Goal: Transaction & Acquisition: Purchase product/service

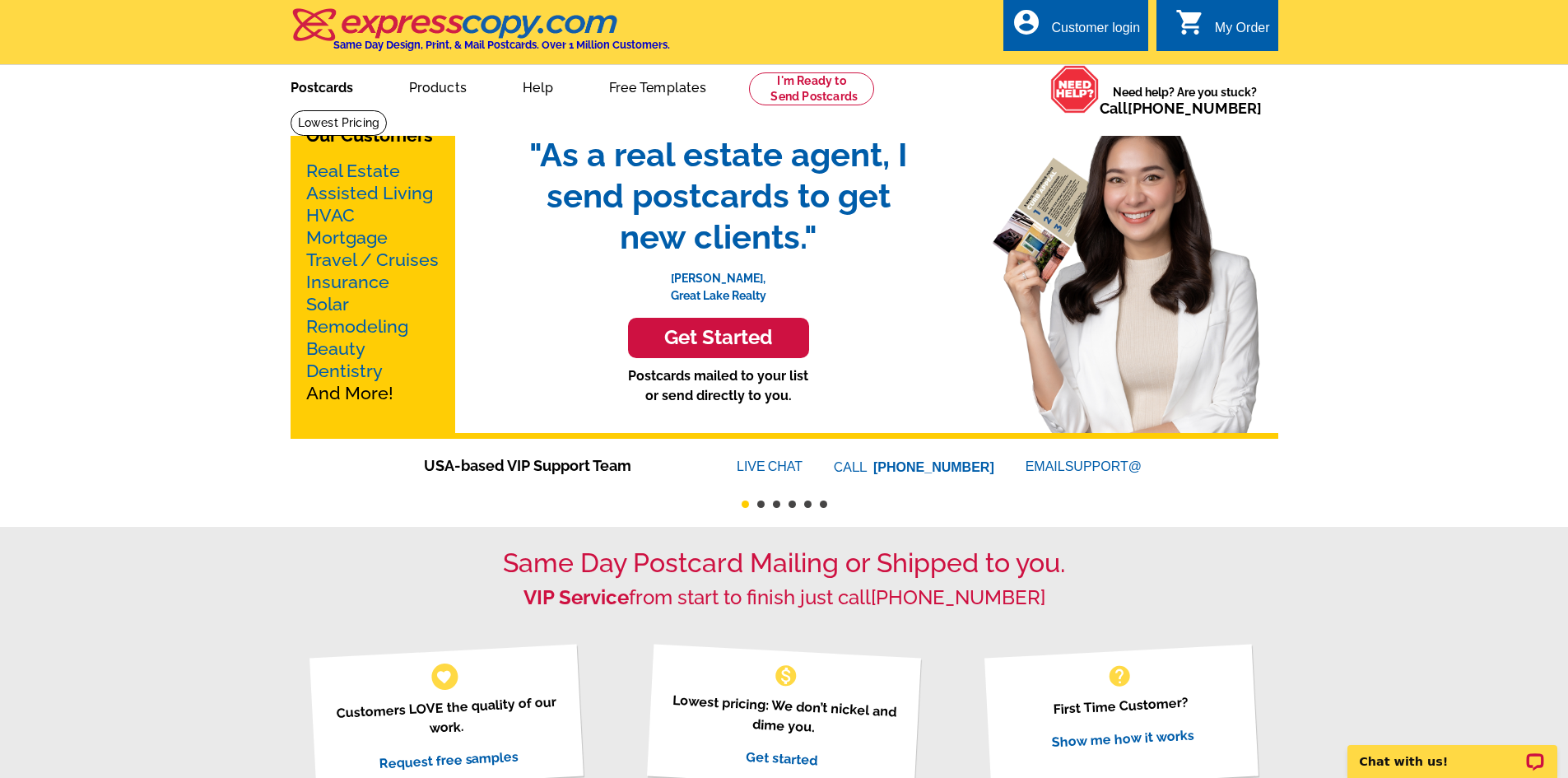
click at [306, 89] on link "Postcards" at bounding box center [321, 86] width 115 height 39
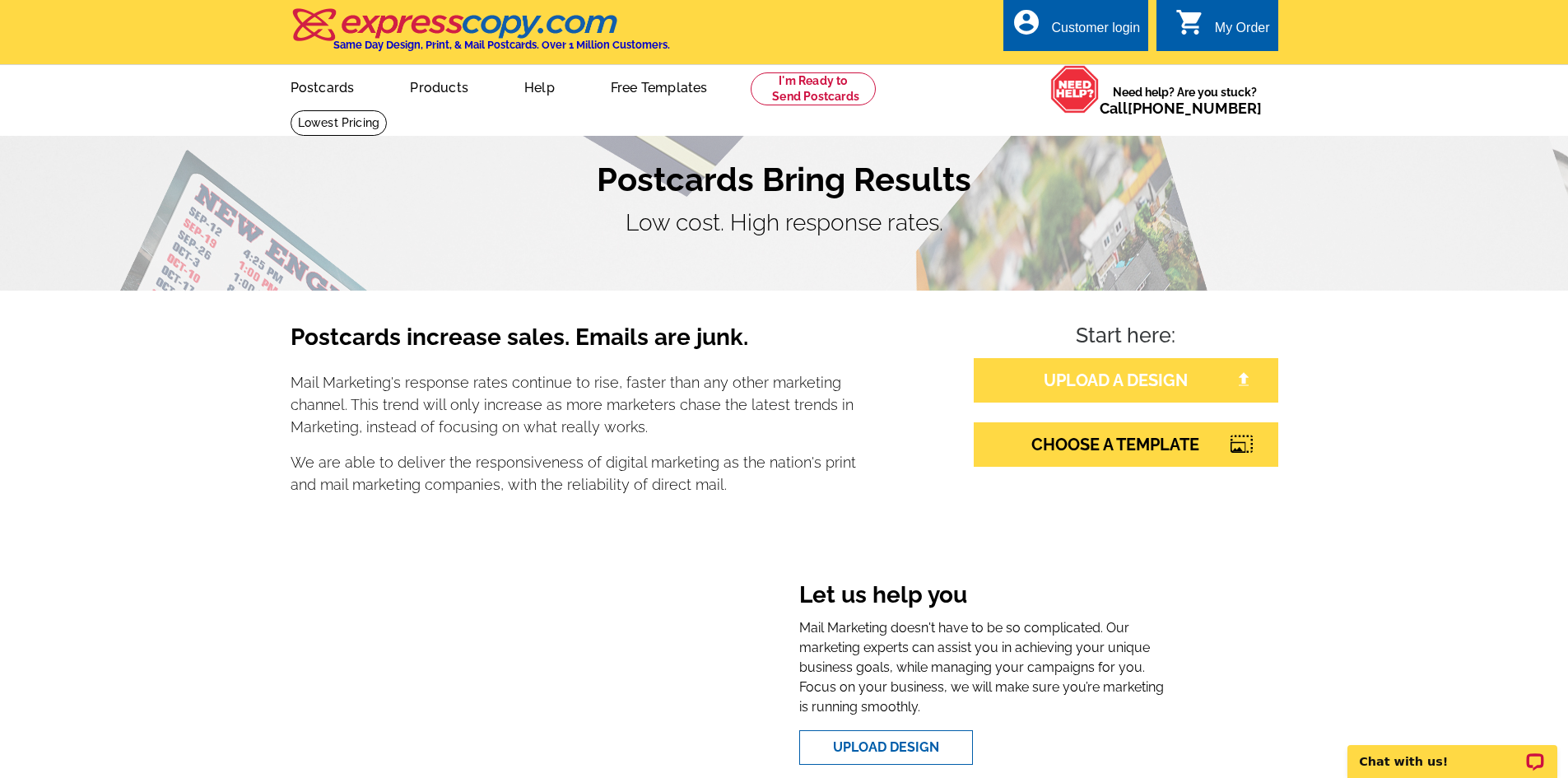
click at [1151, 394] on link "UPLOAD A DESIGN" at bounding box center [1125, 380] width 304 height 45
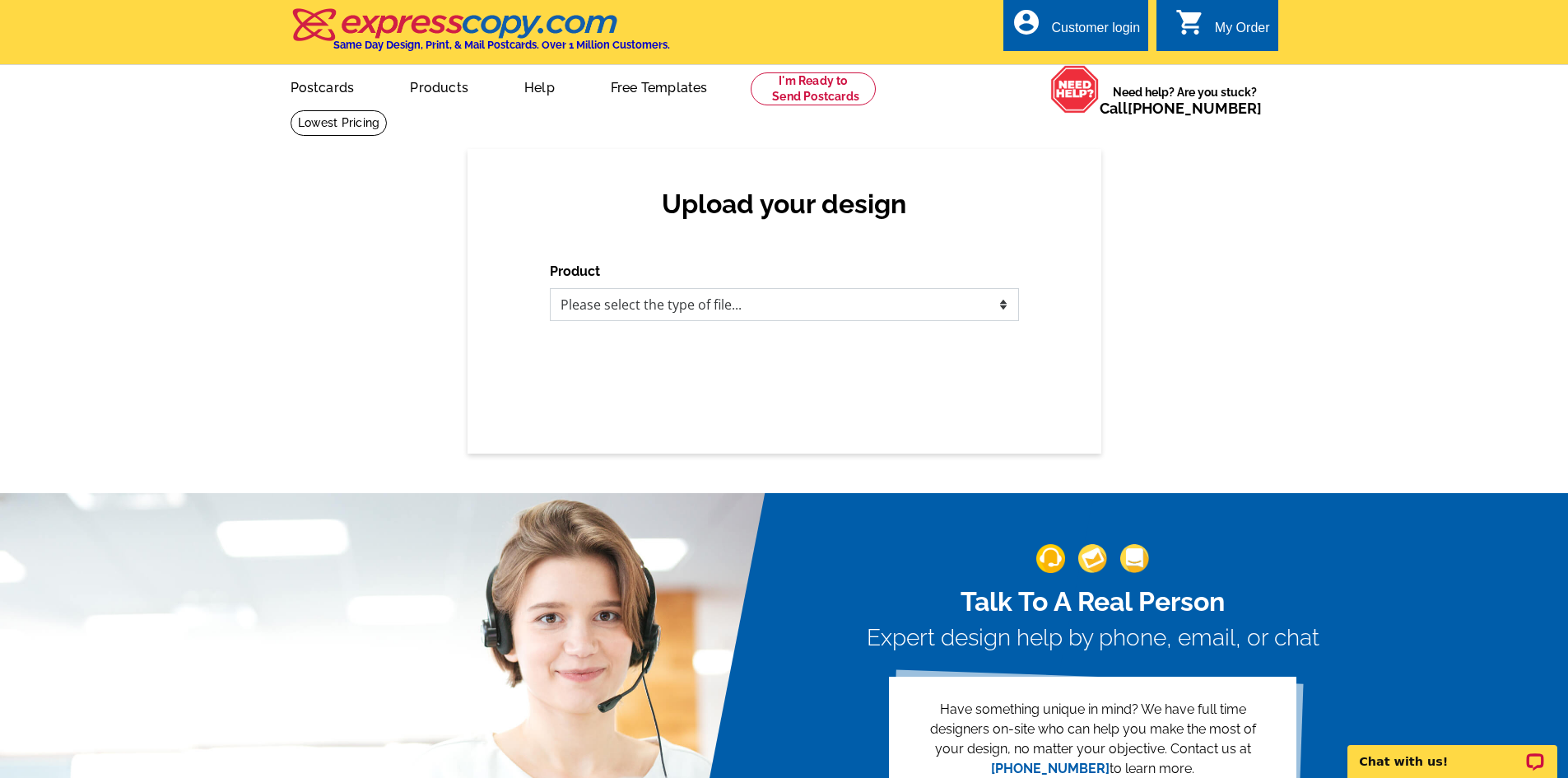
click at [695, 311] on select "Please select the type of file... Postcards Business Cards Letters and flyers G…" at bounding box center [784, 304] width 469 height 33
select select "1"
click at [550, 289] on select "Please select the type of file... Postcards Business Cards Letters and flyers G…" at bounding box center [784, 304] width 469 height 33
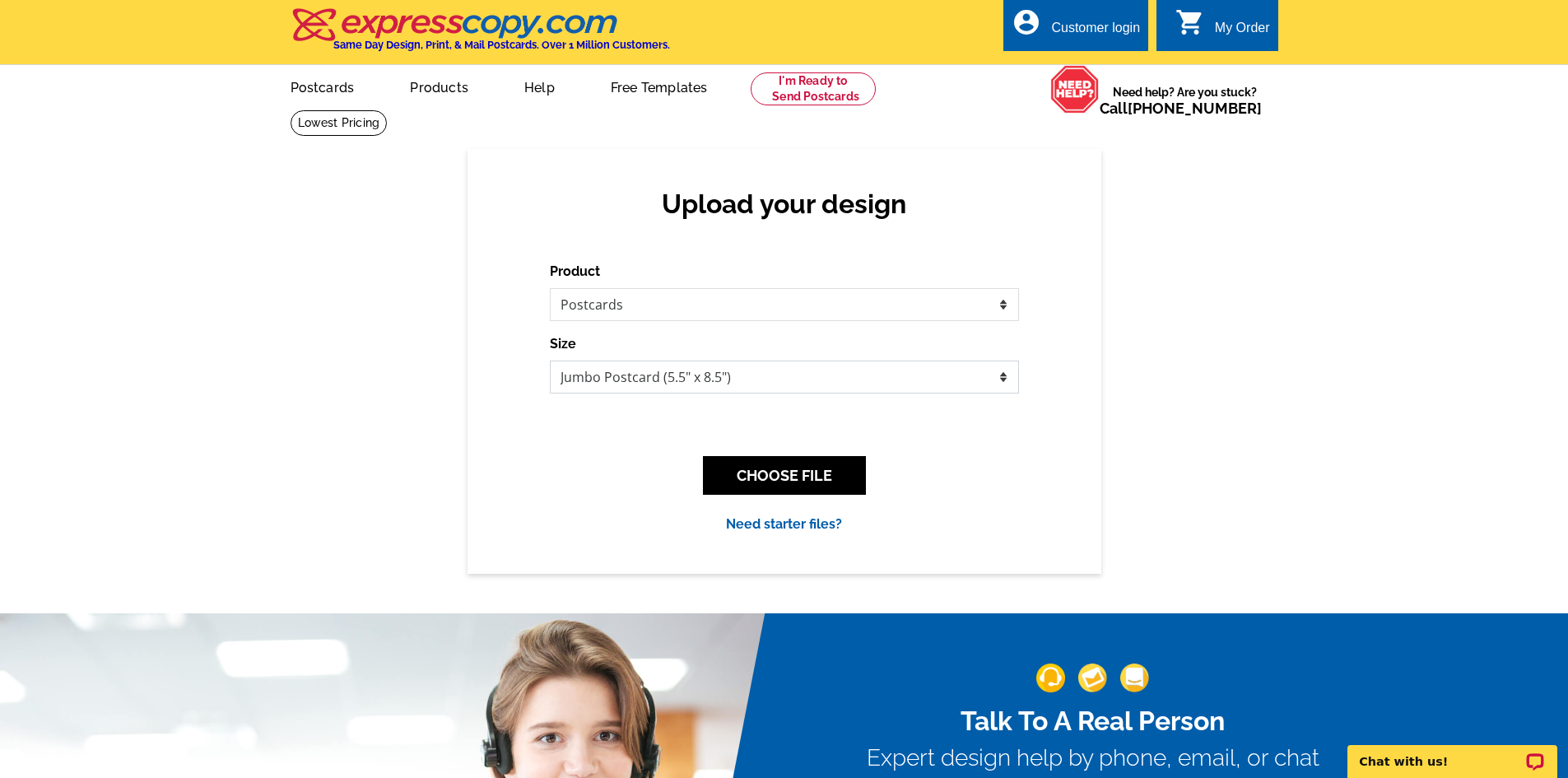
click at [641, 378] on select "Jumbo Postcard (5.5" x 8.5") Regular Postcard (4.25" x 5.6") Panoramic Postcard…" at bounding box center [784, 377] width 469 height 33
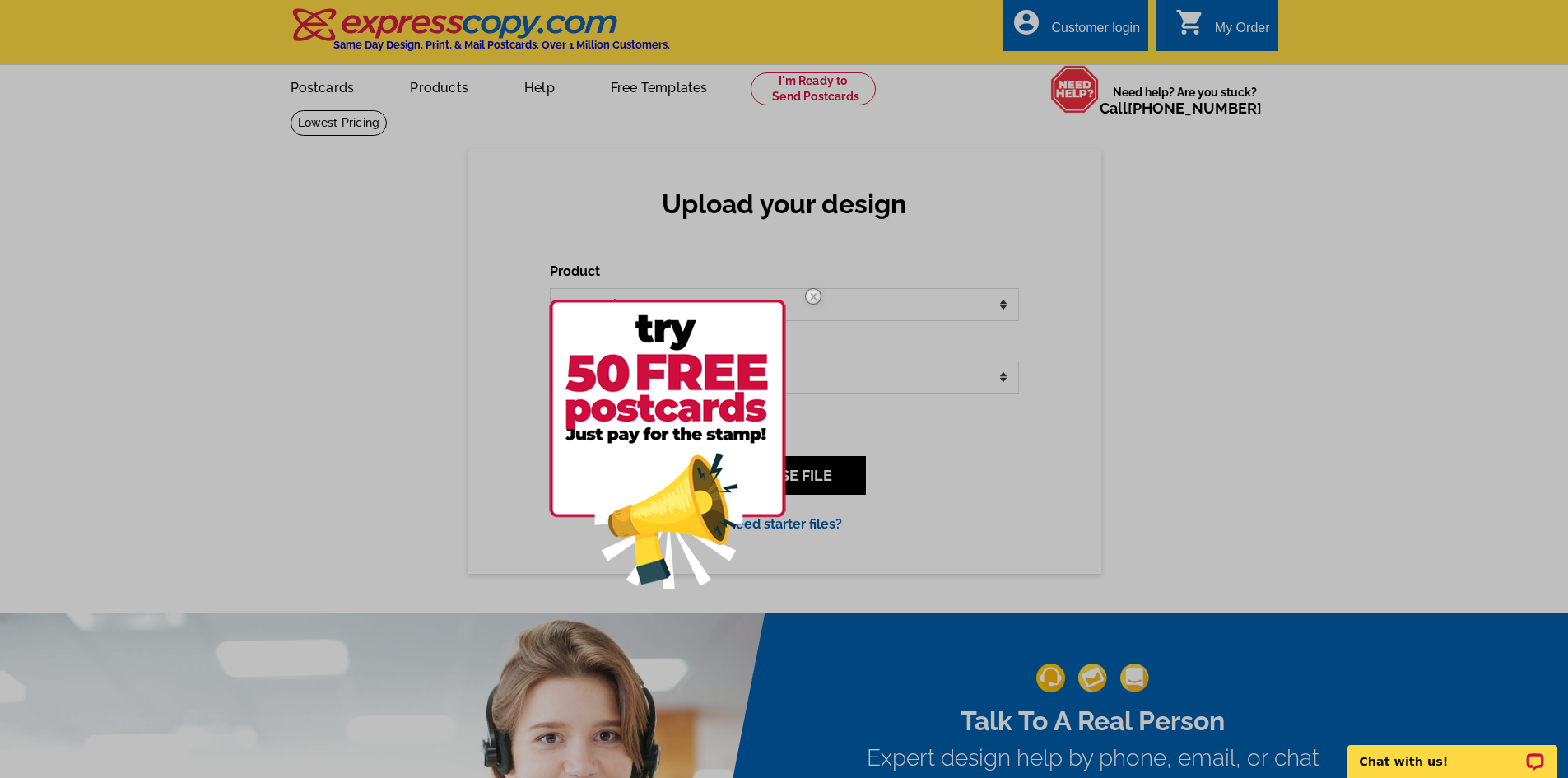
click at [808, 299] on img at bounding box center [813, 296] width 48 height 48
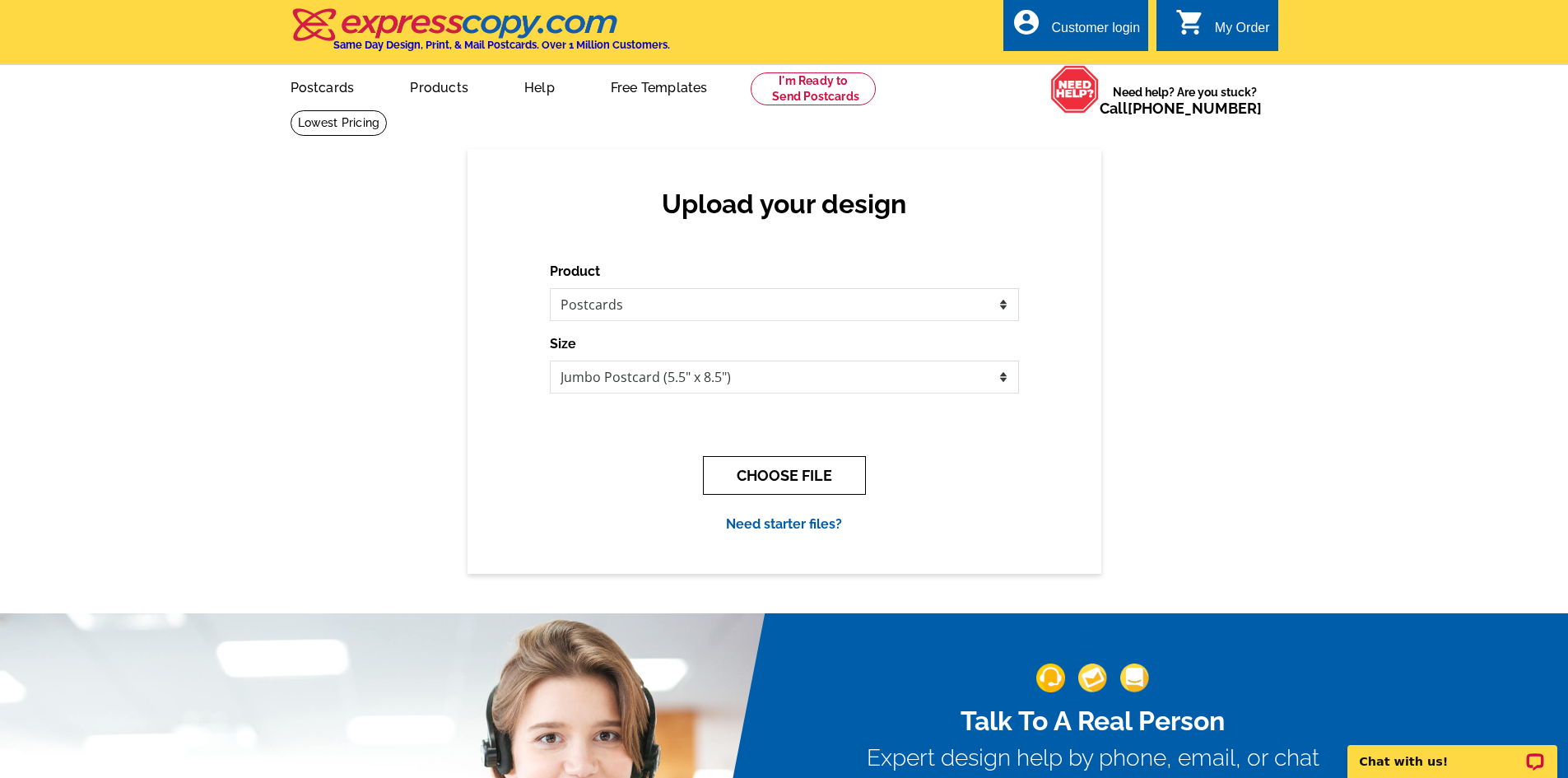
click at [749, 486] on button "CHOOSE FILE" at bounding box center [784, 475] width 163 height 39
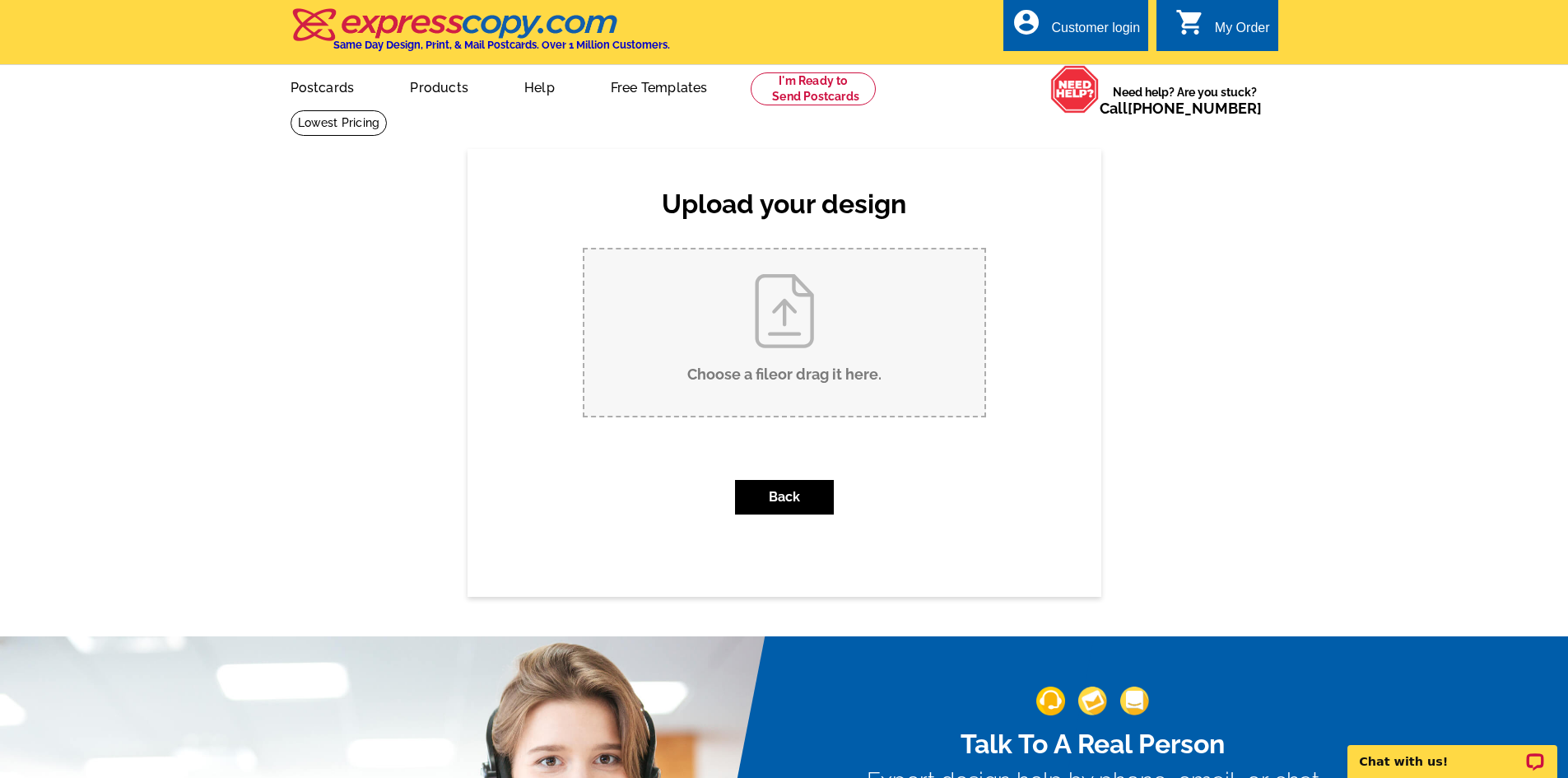
click at [711, 367] on input "Choose a file or drag it here ." at bounding box center [784, 332] width 400 height 166
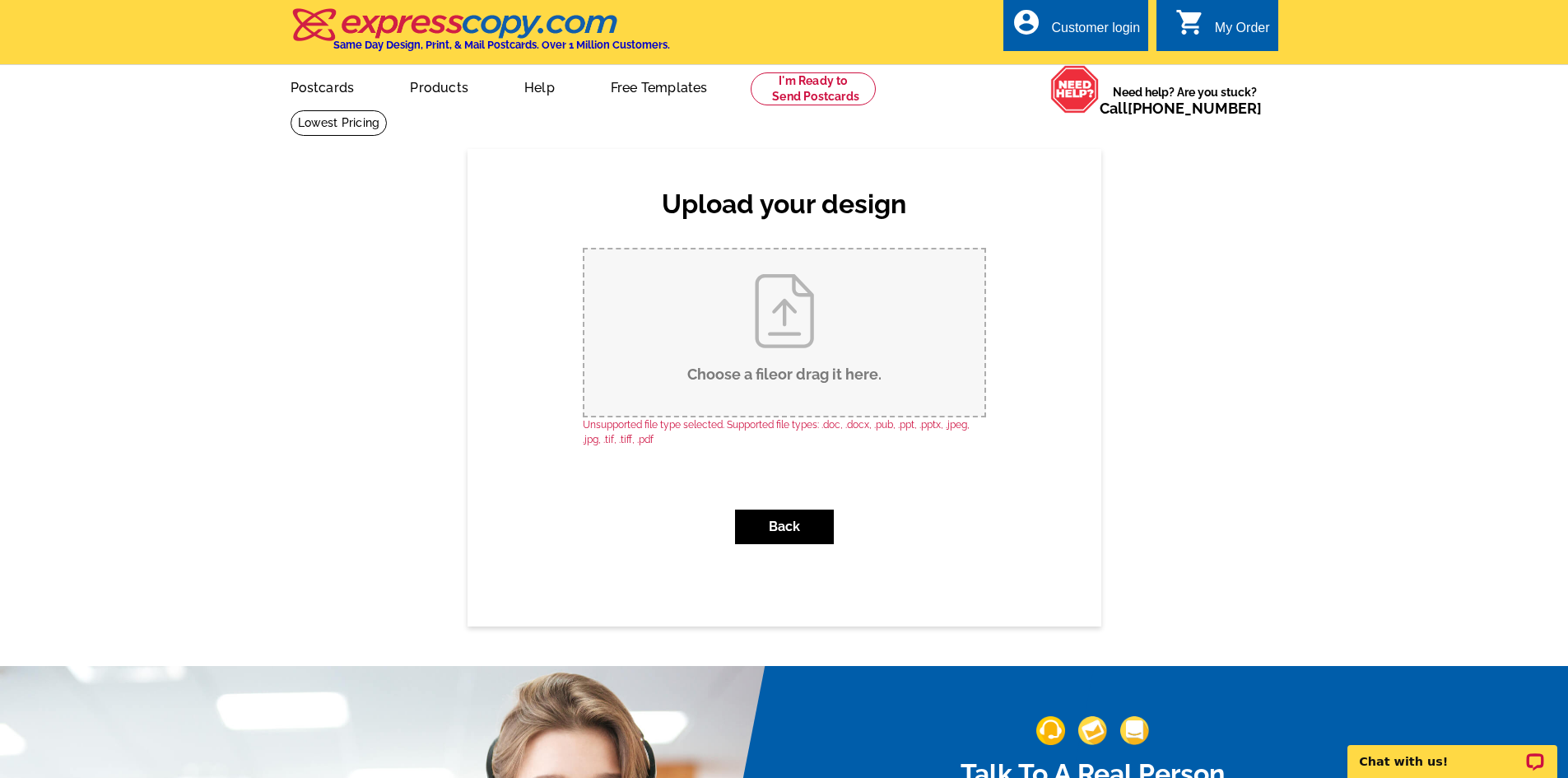
click at [840, 361] on input "Choose a file or drag it here ." at bounding box center [784, 332] width 400 height 166
type input "C:\fakepath\2.png"
click at [331, 98] on link "Postcards" at bounding box center [321, 86] width 115 height 39
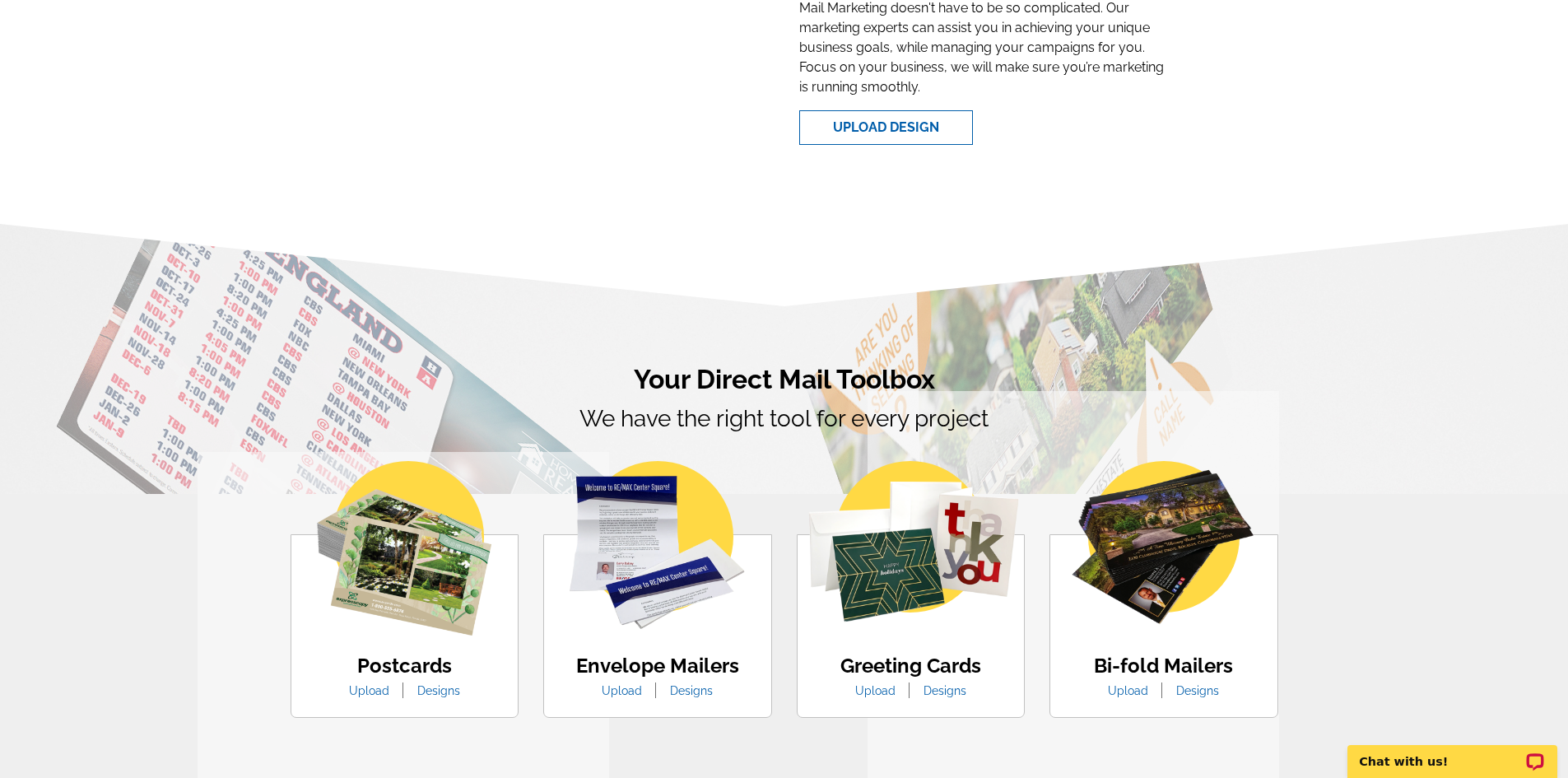
scroll to position [823, 0]
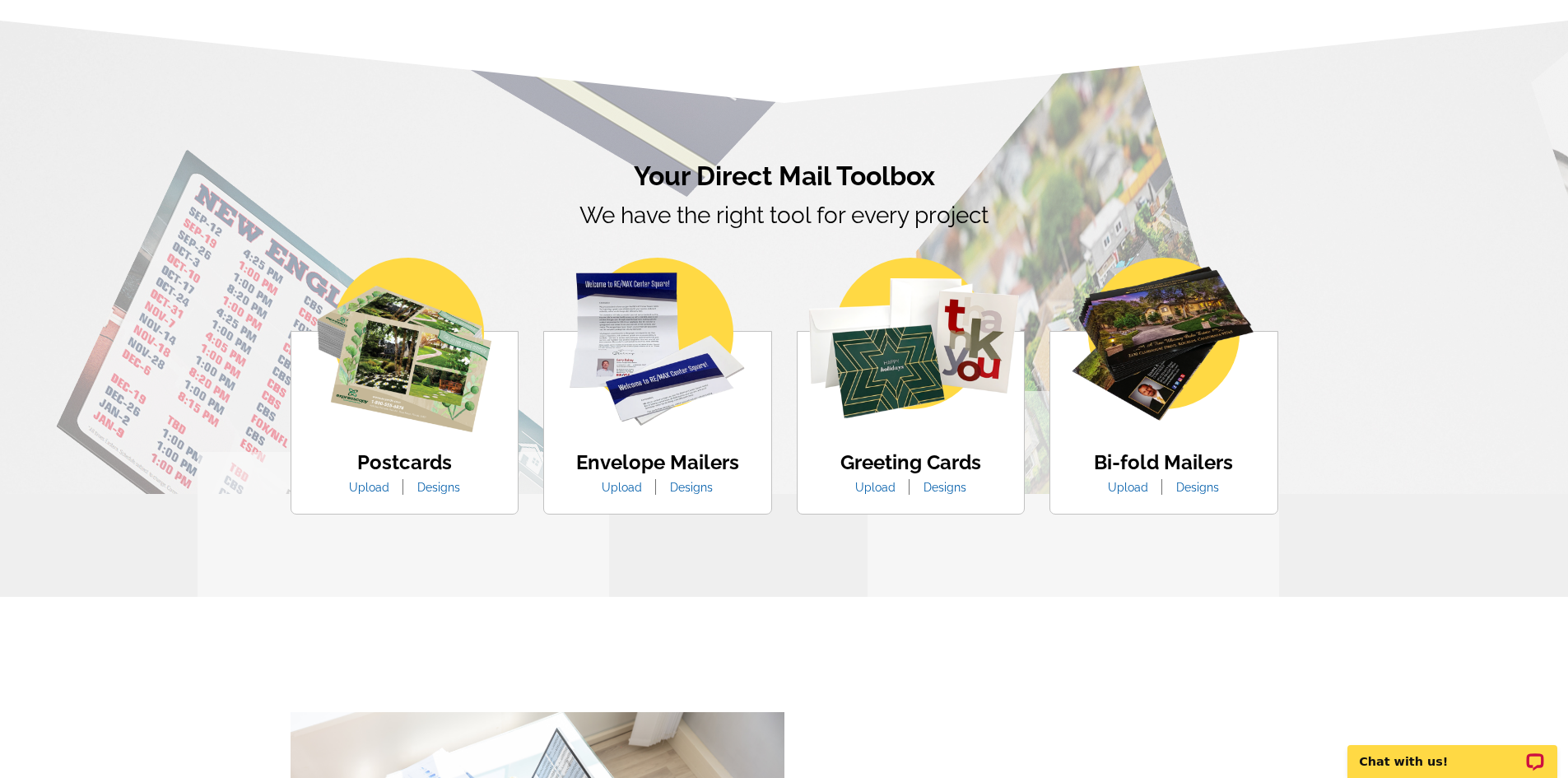
click at [427, 496] on li "Designs" at bounding box center [438, 487] width 67 height 18
click at [430, 492] on link "Designs" at bounding box center [438, 487] width 67 height 13
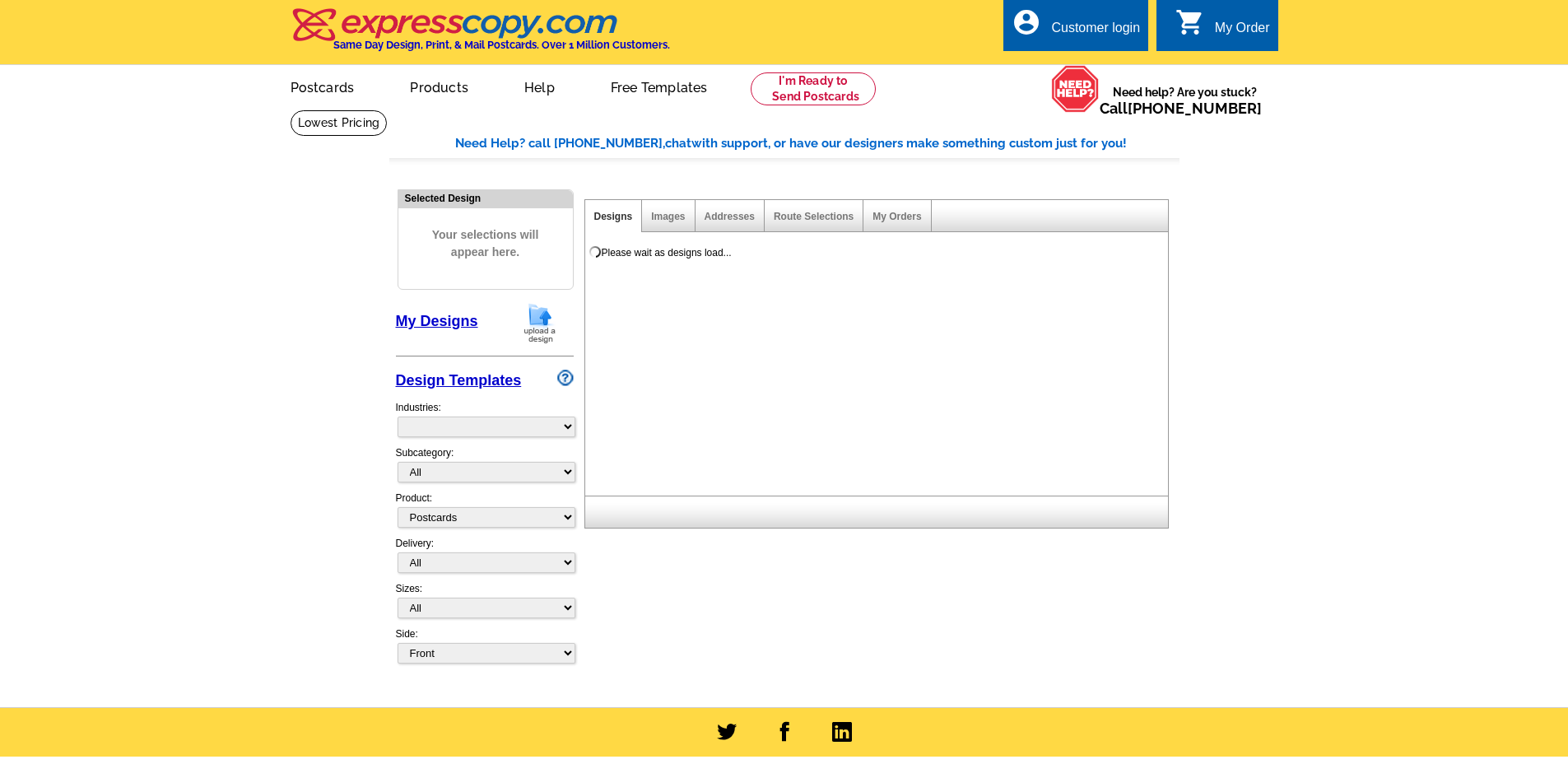
select select "1"
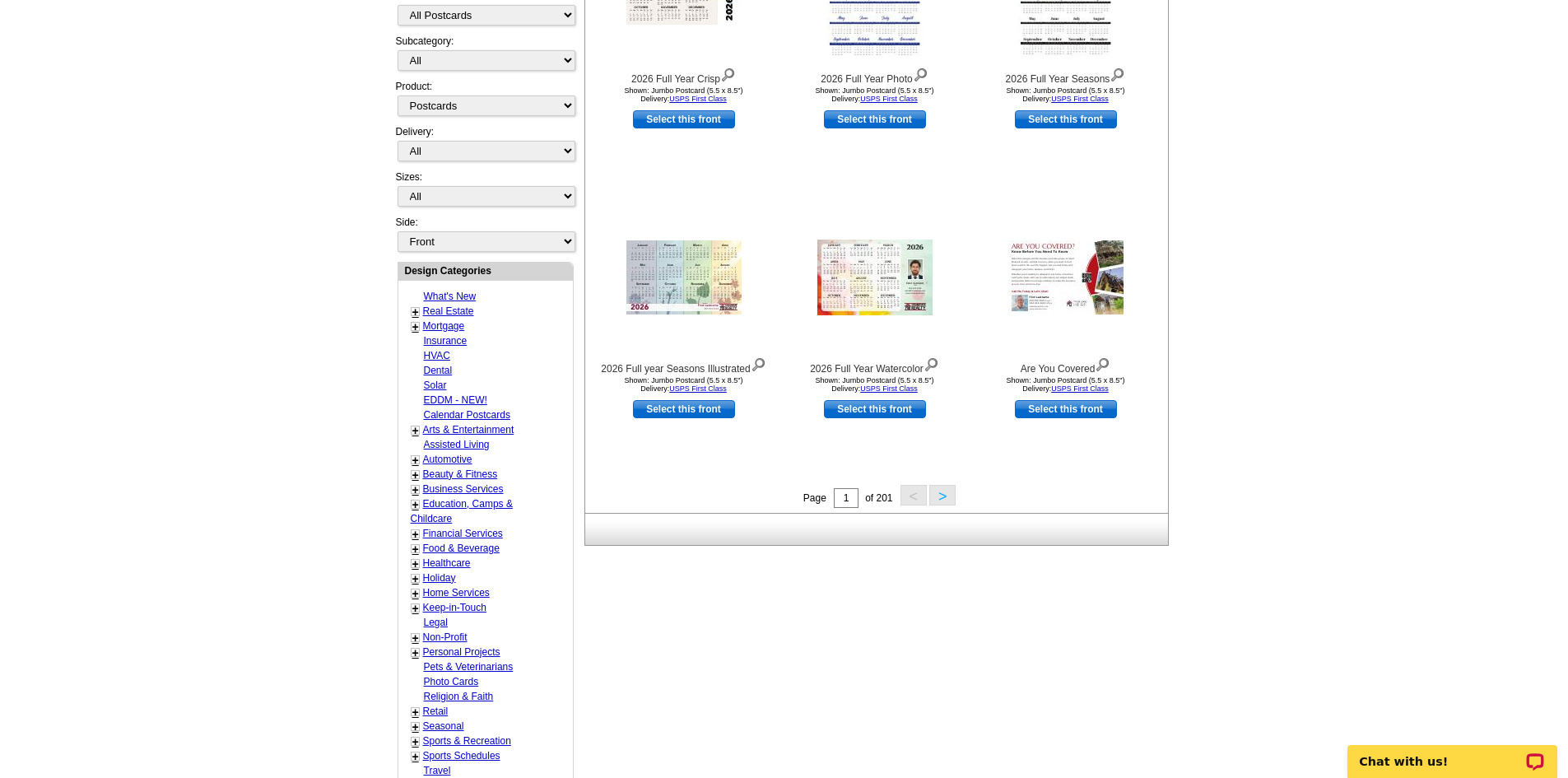
scroll to position [83, 0]
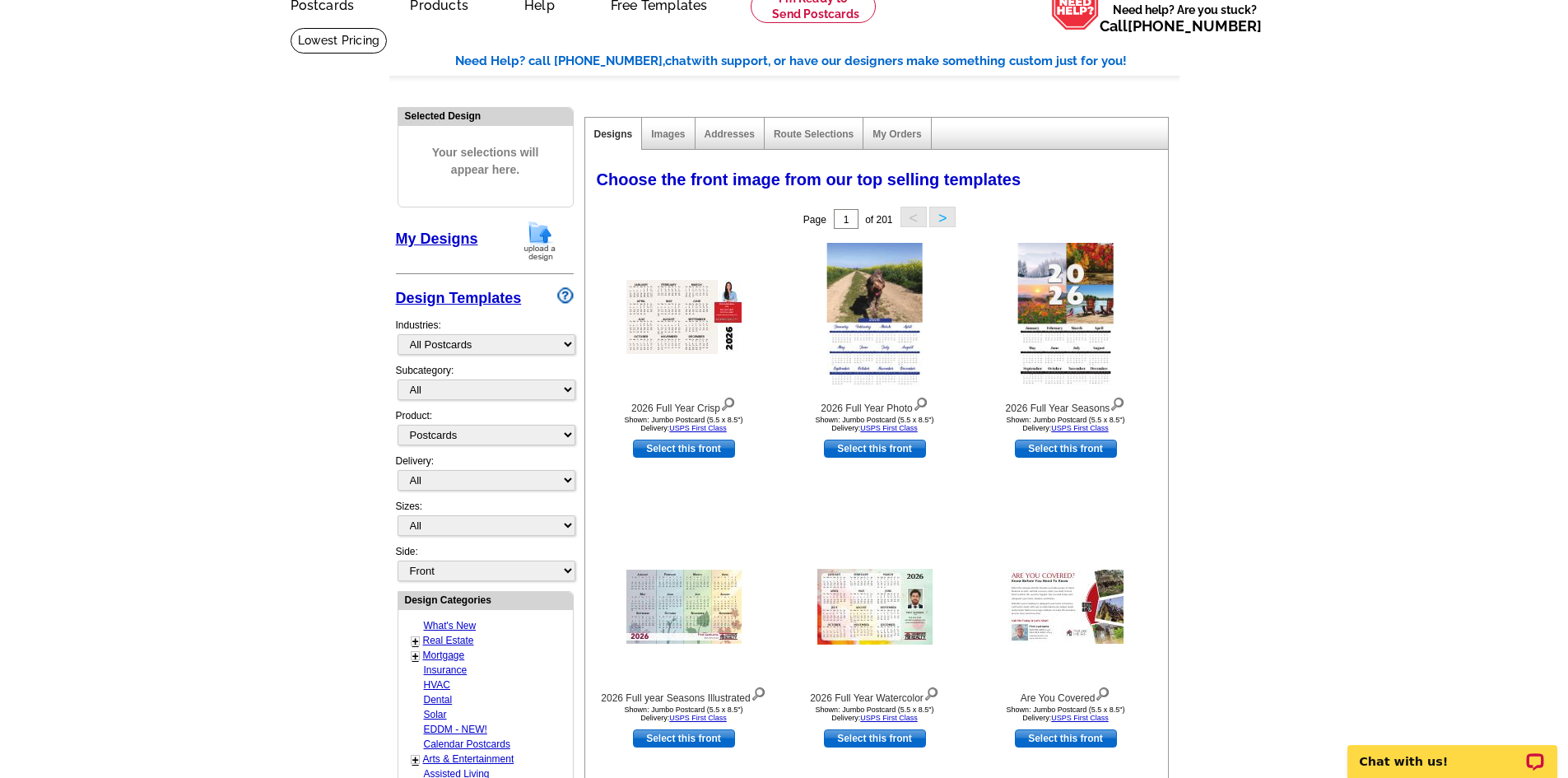
click at [470, 640] on link "Real Estate" at bounding box center [448, 641] width 51 height 12
select select "785"
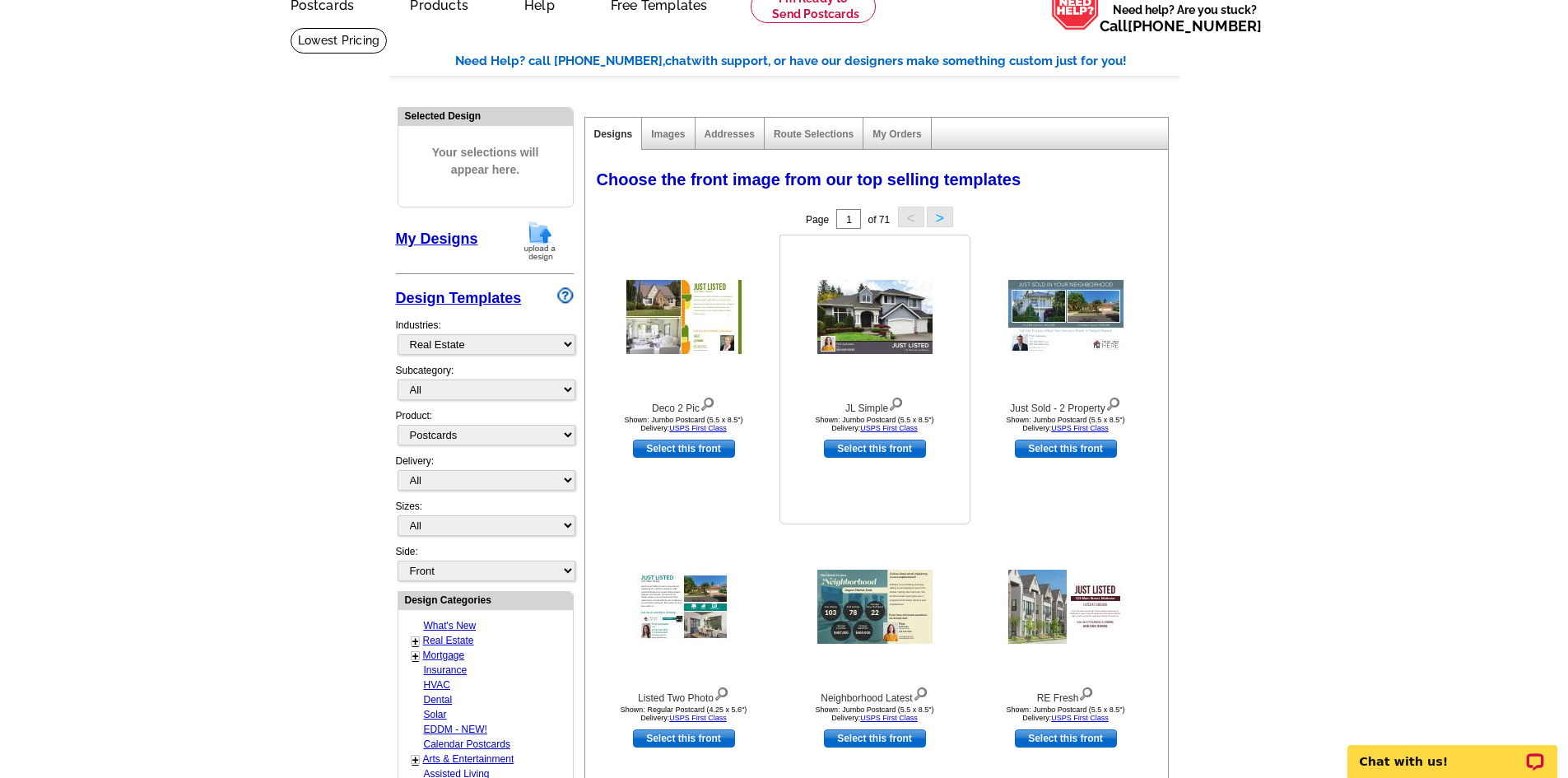
click at [834, 450] on link "Select this front" at bounding box center [874, 448] width 102 height 18
select select "2"
select select "back"
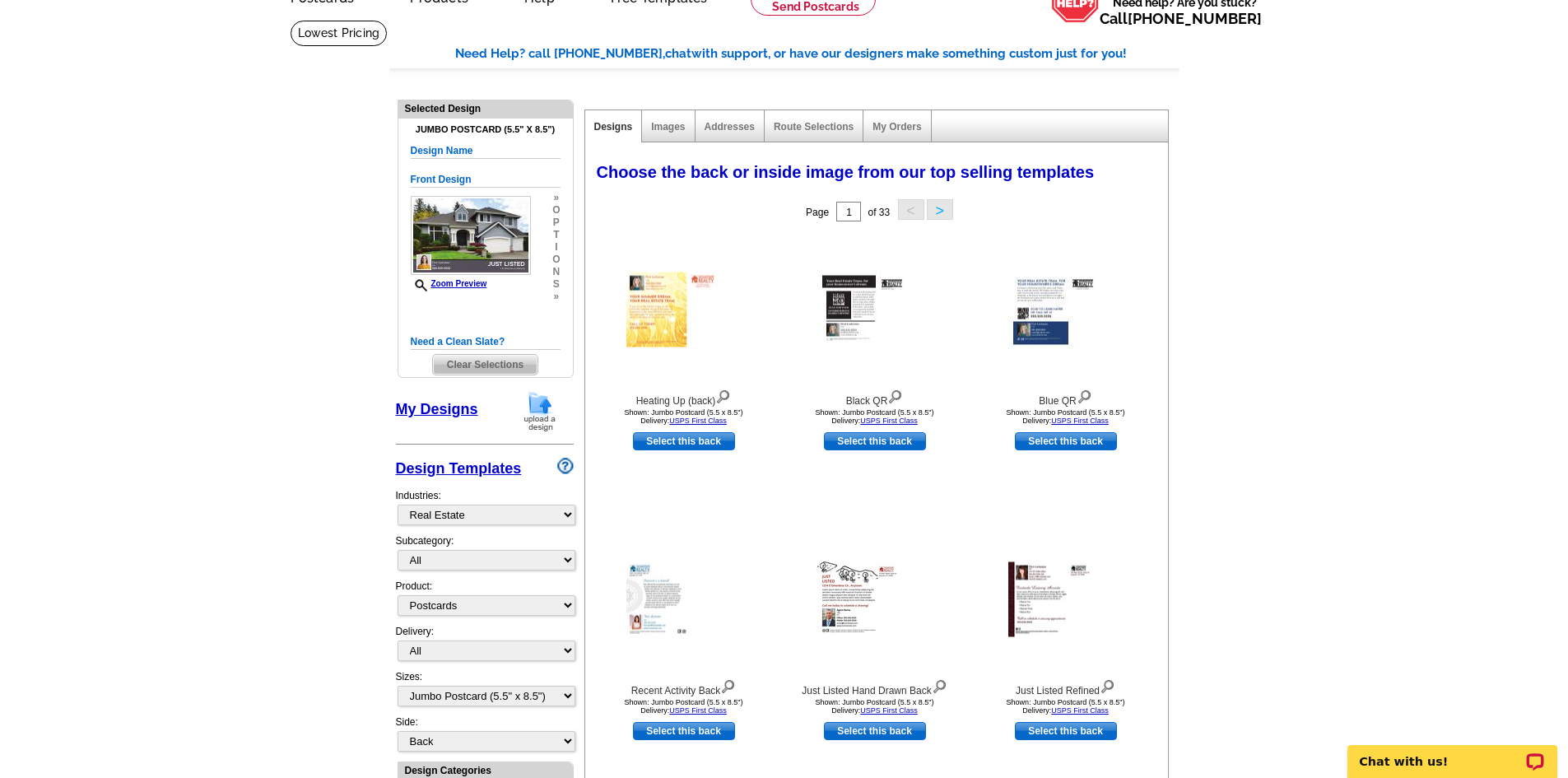
scroll to position [0, 0]
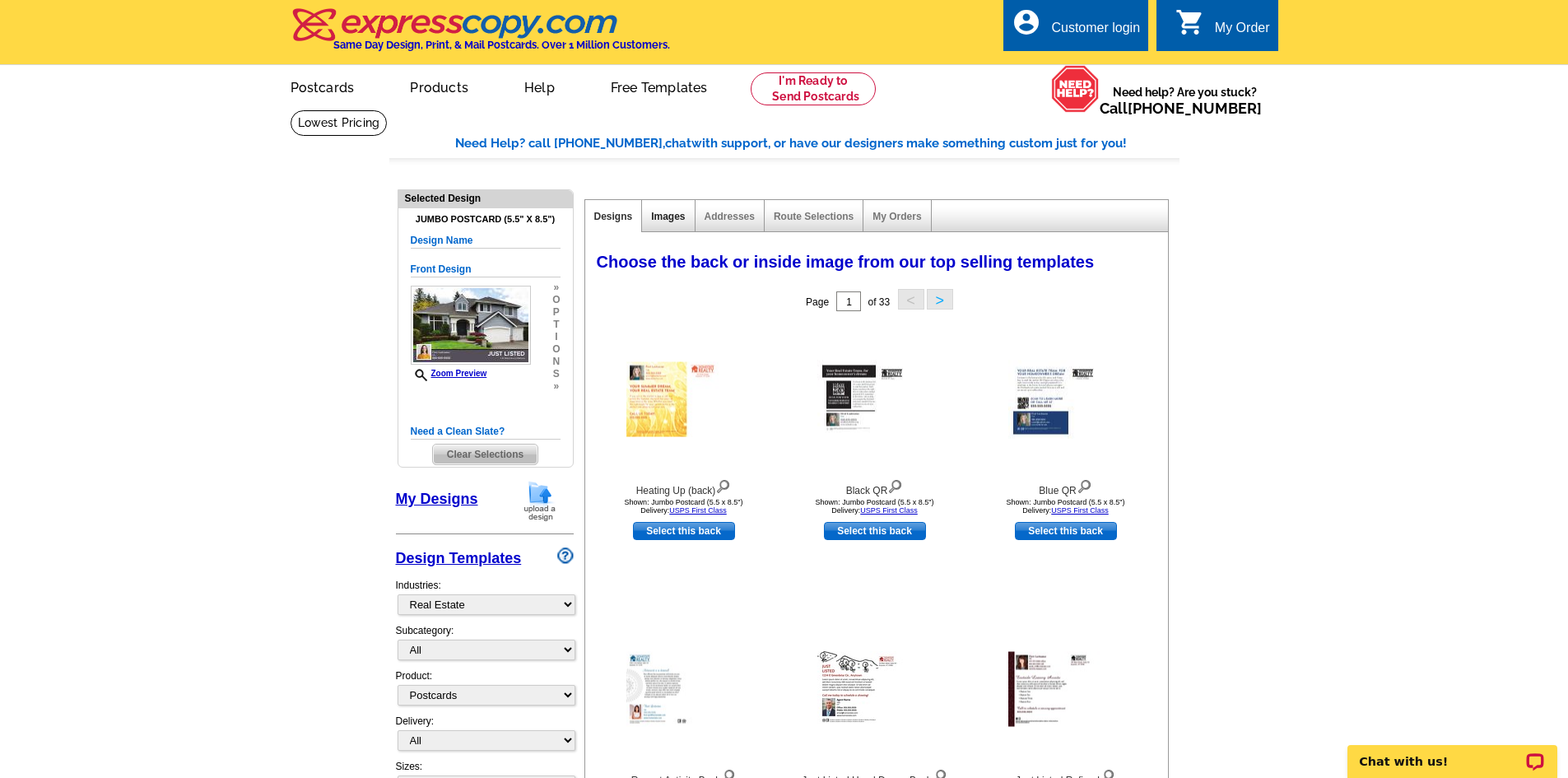
click at [678, 223] on link "Images" at bounding box center [668, 217] width 34 height 12
click at [754, 231] on div "Addresses" at bounding box center [730, 216] width 69 height 32
click at [741, 226] on div "Addresses" at bounding box center [730, 216] width 69 height 32
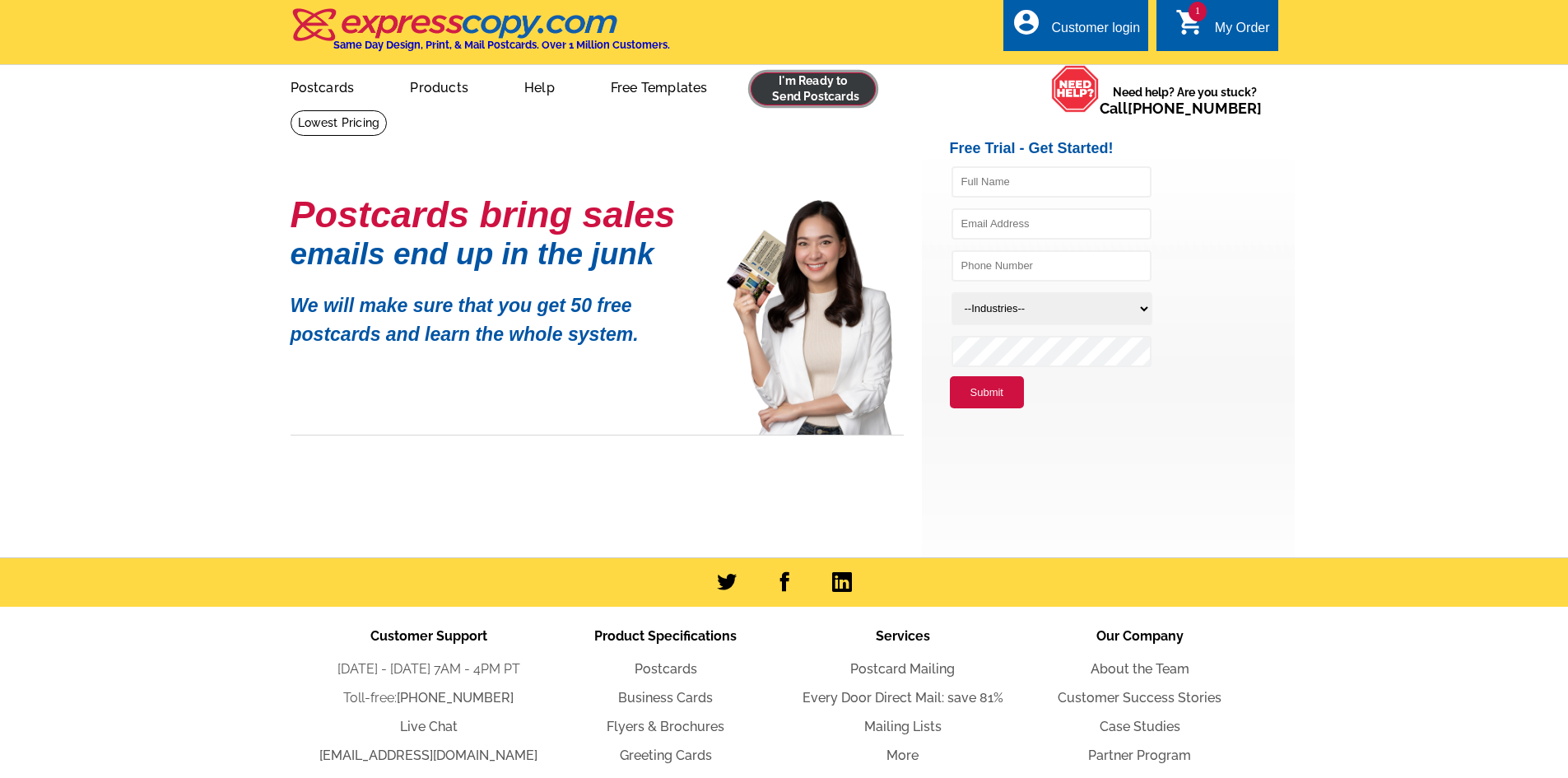
click at [851, 94] on link at bounding box center [813, 89] width 126 height 33
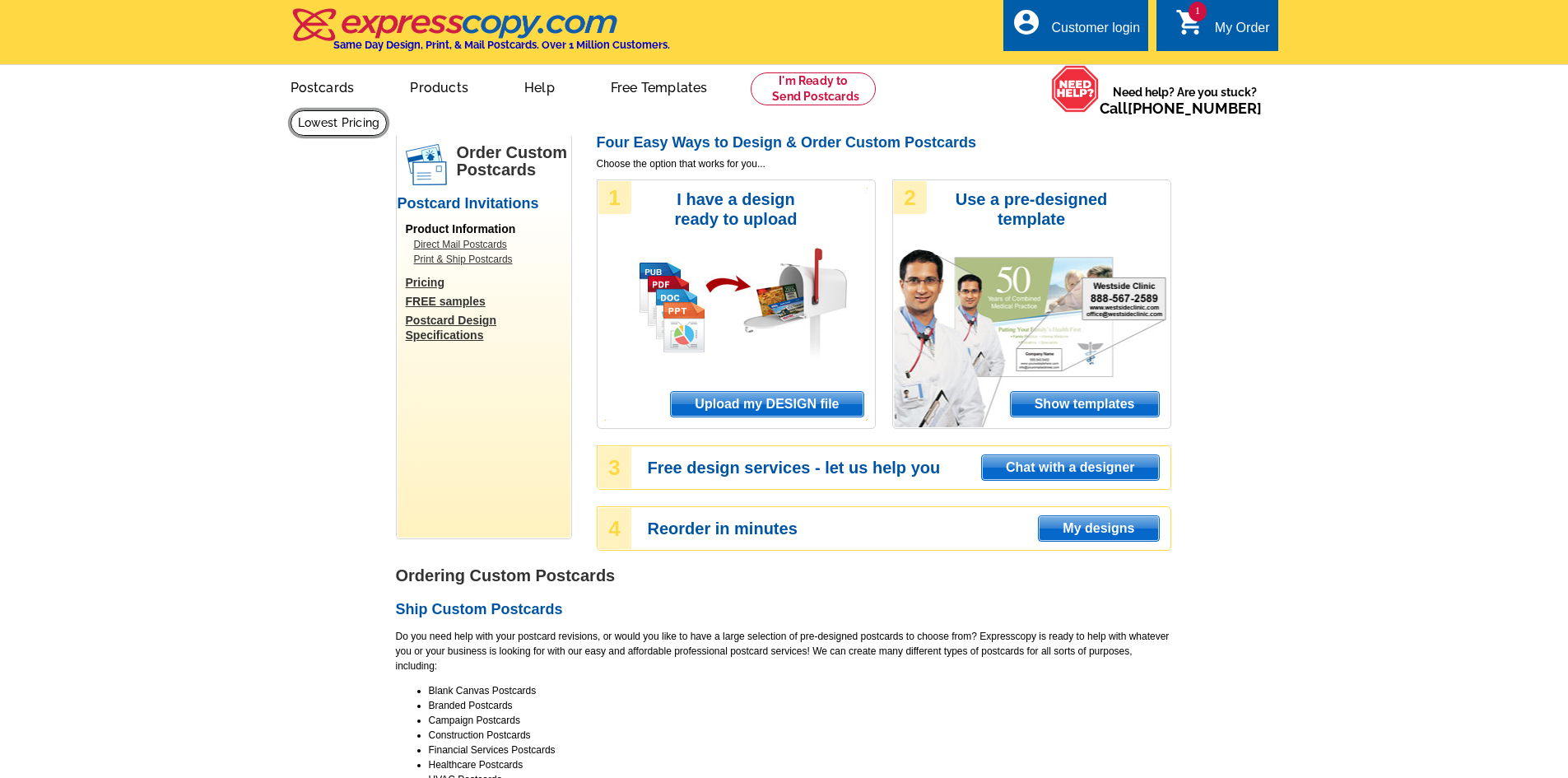
click at [388, 110] on link at bounding box center [339, 123] width 97 height 25
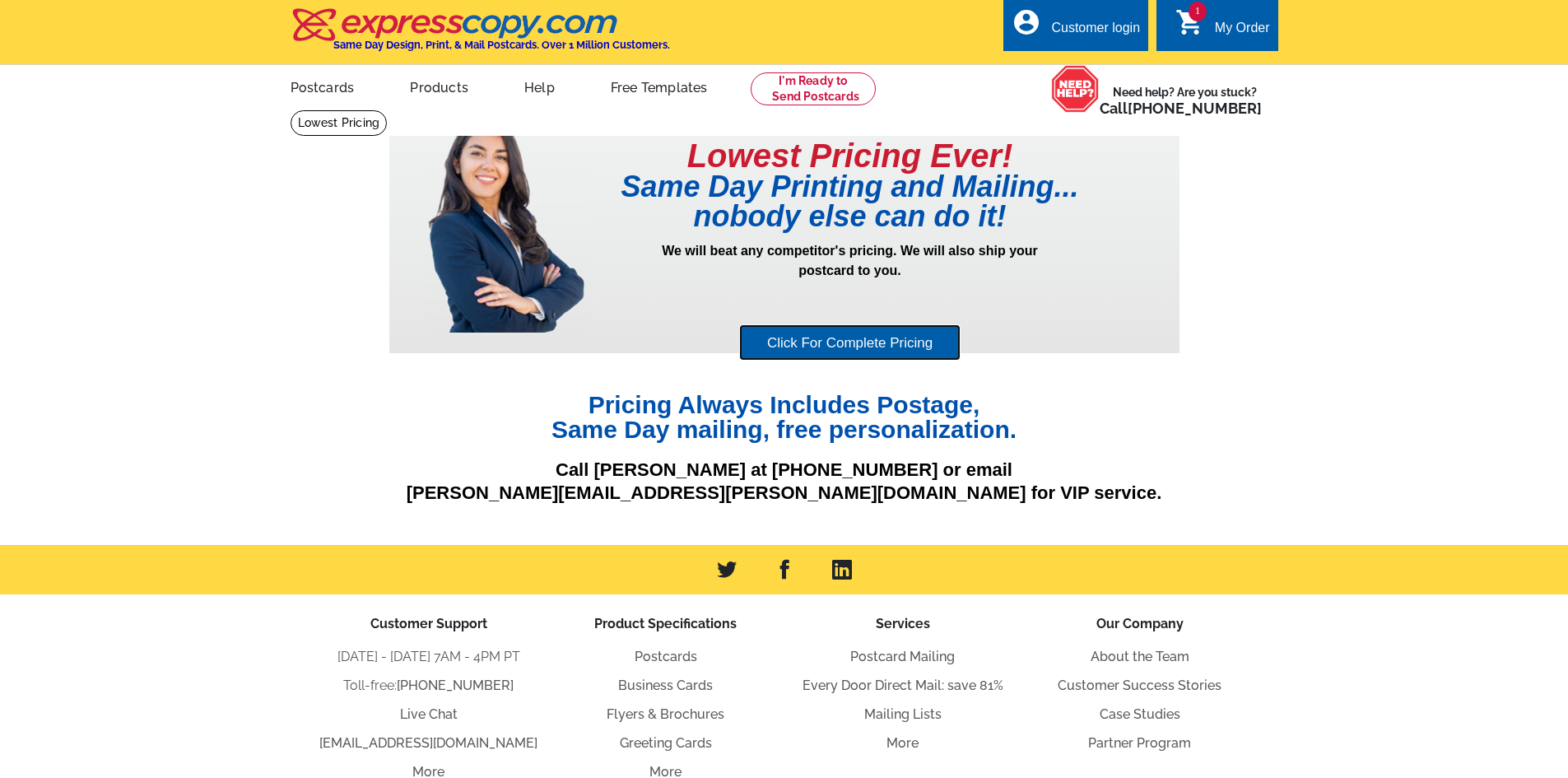
click at [887, 347] on link "Click For Complete Pricing" at bounding box center [850, 343] width 222 height 37
